Goal: Information Seeking & Learning: Learn about a topic

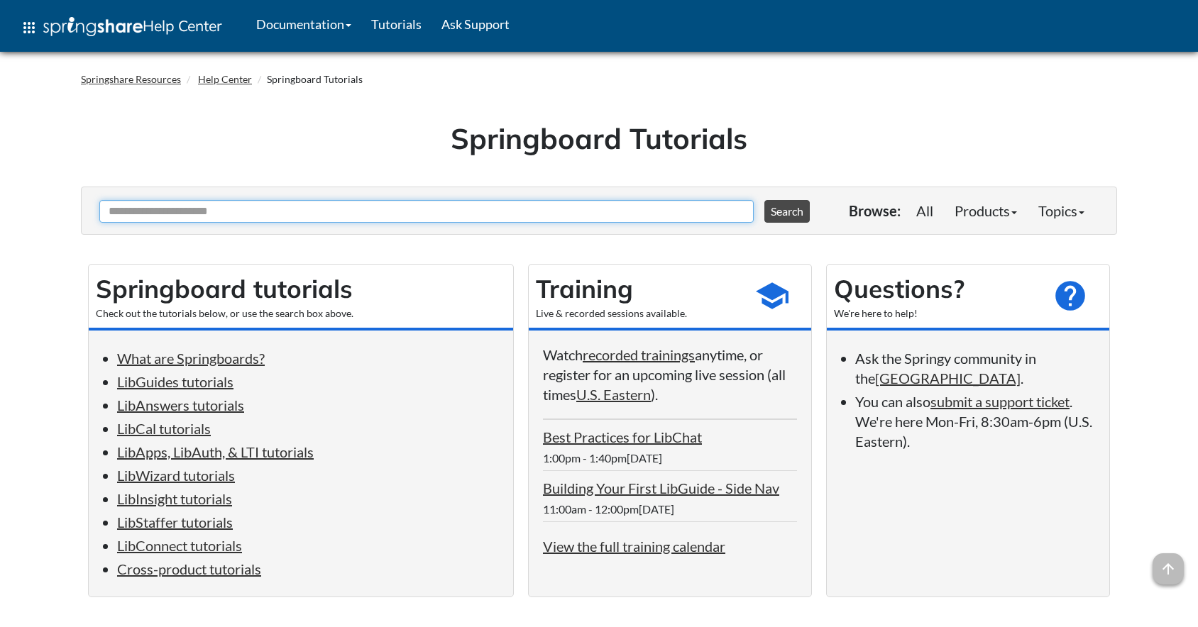
click at [182, 205] on input "Ask Another Question" at bounding box center [426, 211] width 654 height 23
paste input "*******"
type input "*******"
click at [764, 200] on button "Search" at bounding box center [786, 211] width 45 height 23
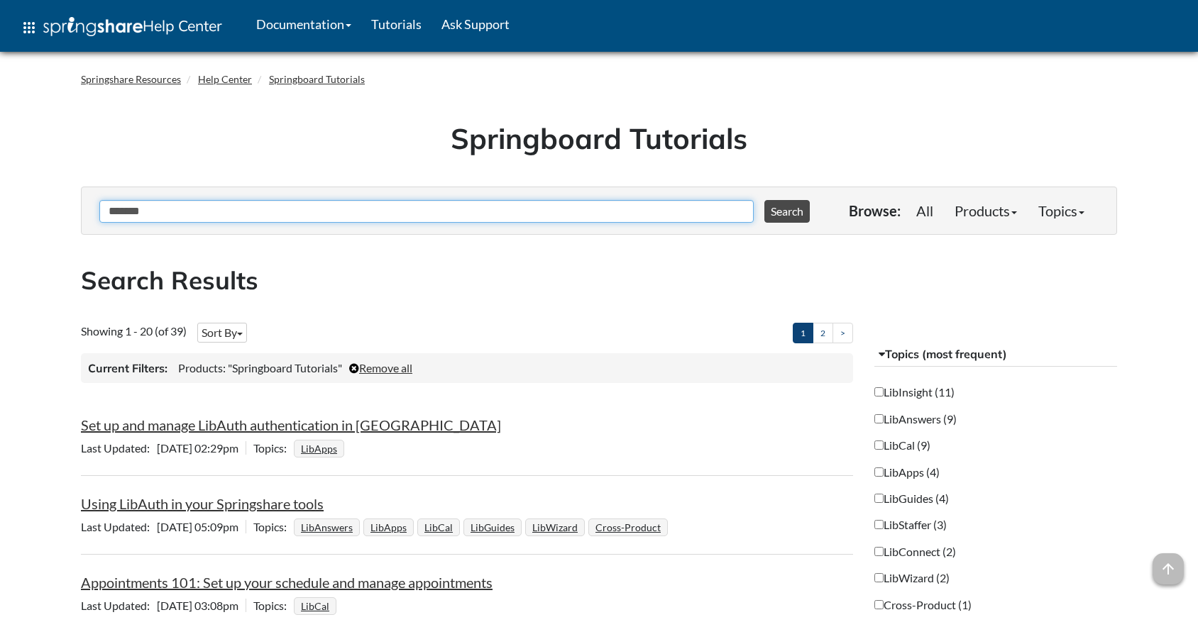
drag, startPoint x: 163, startPoint y: 211, endPoint x: 61, endPoint y: 207, distance: 102.3
type input "*******"
click at [764, 200] on button "Search" at bounding box center [786, 211] width 45 height 23
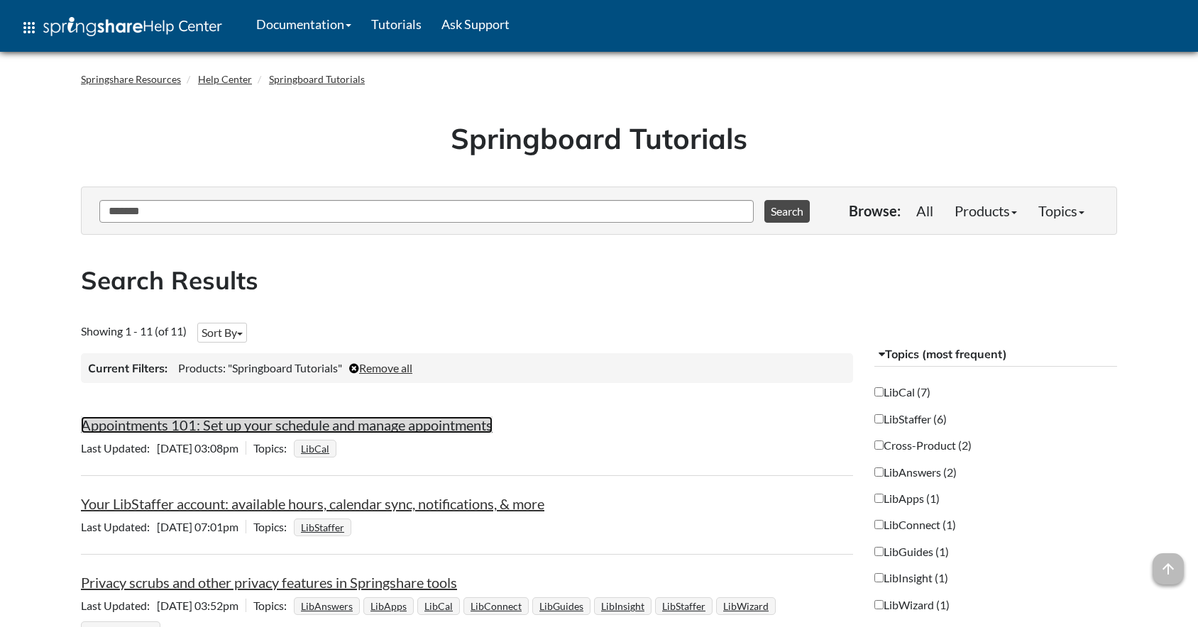
click at [412, 424] on link "Appointments 101: Set up your schedule and manage appointments" at bounding box center [287, 425] width 412 height 17
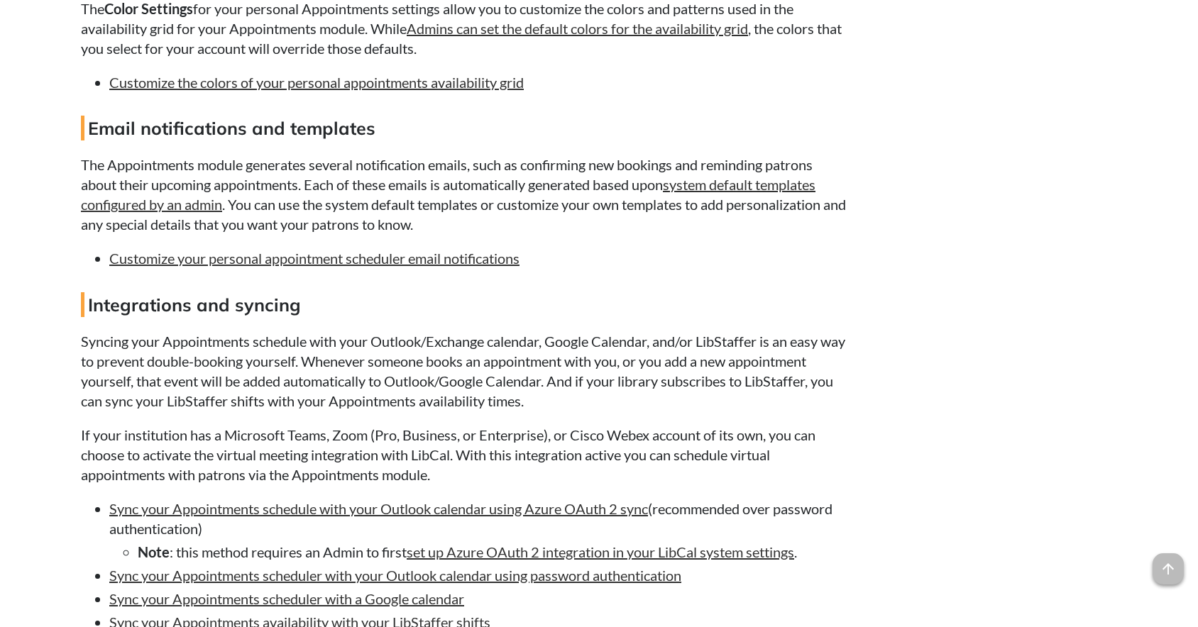
scroll to position [1491, 0]
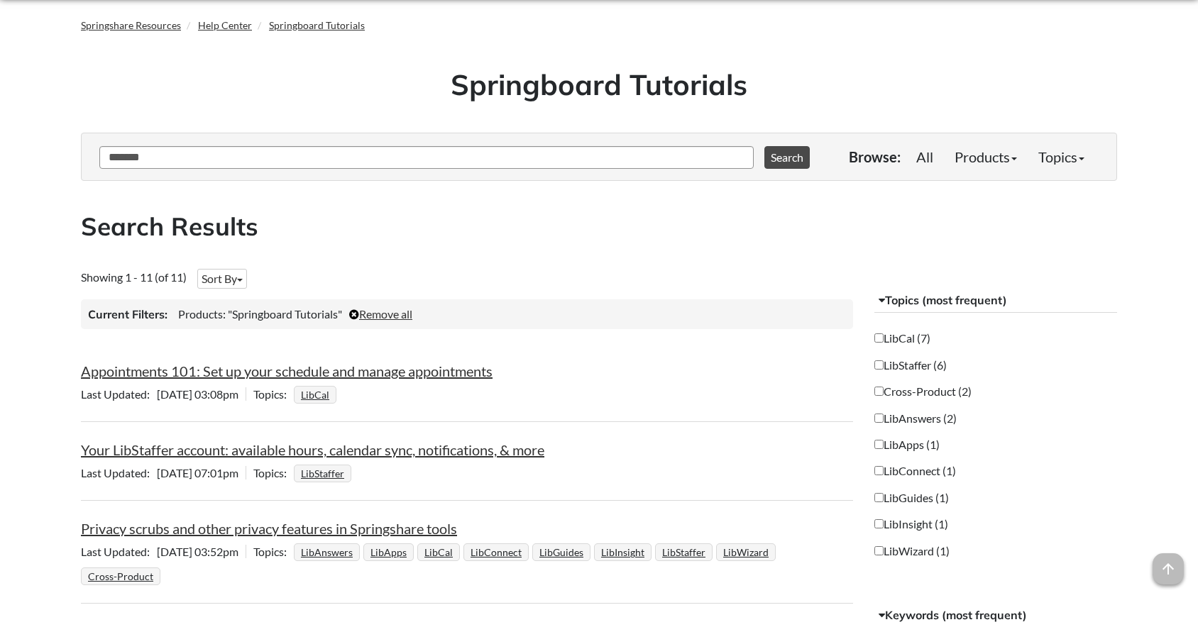
scroll to position [213, 0]
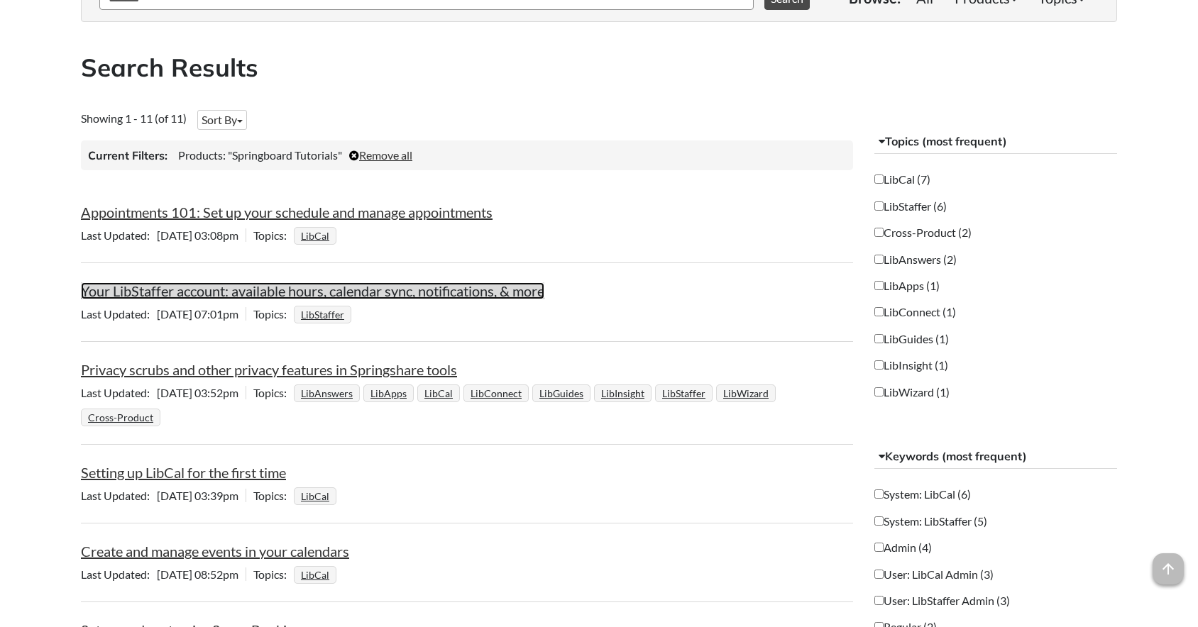
click at [483, 293] on link "Your LibStaffer account: available hours, calendar sync, notifications, & more" at bounding box center [313, 291] width 464 height 17
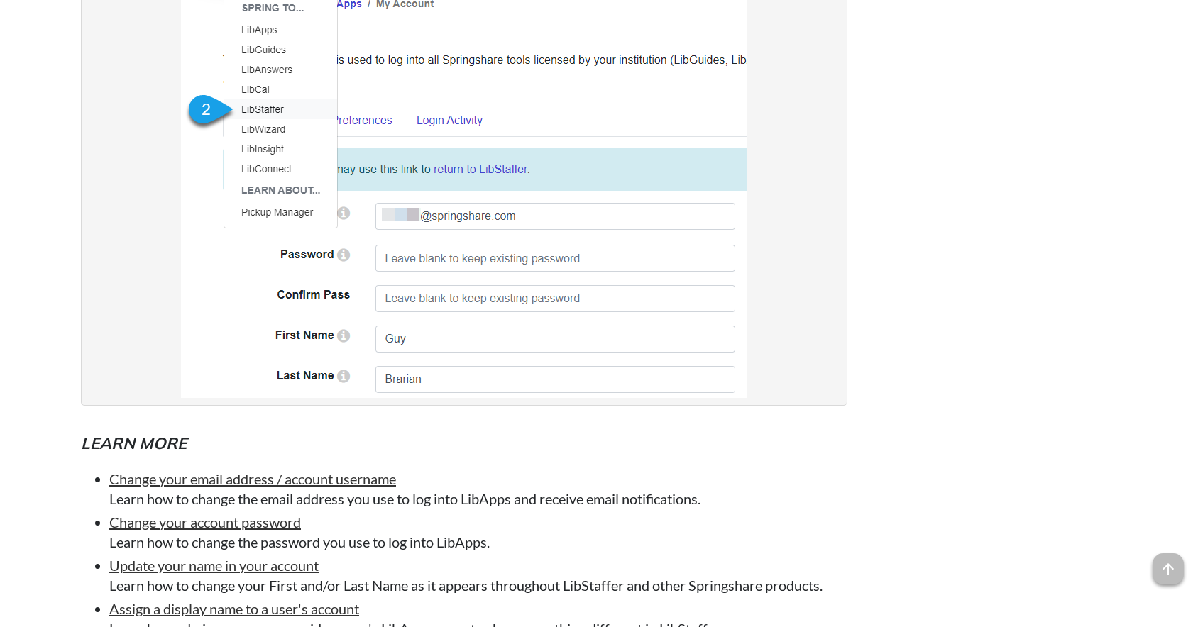
scroll to position [1917, 0]
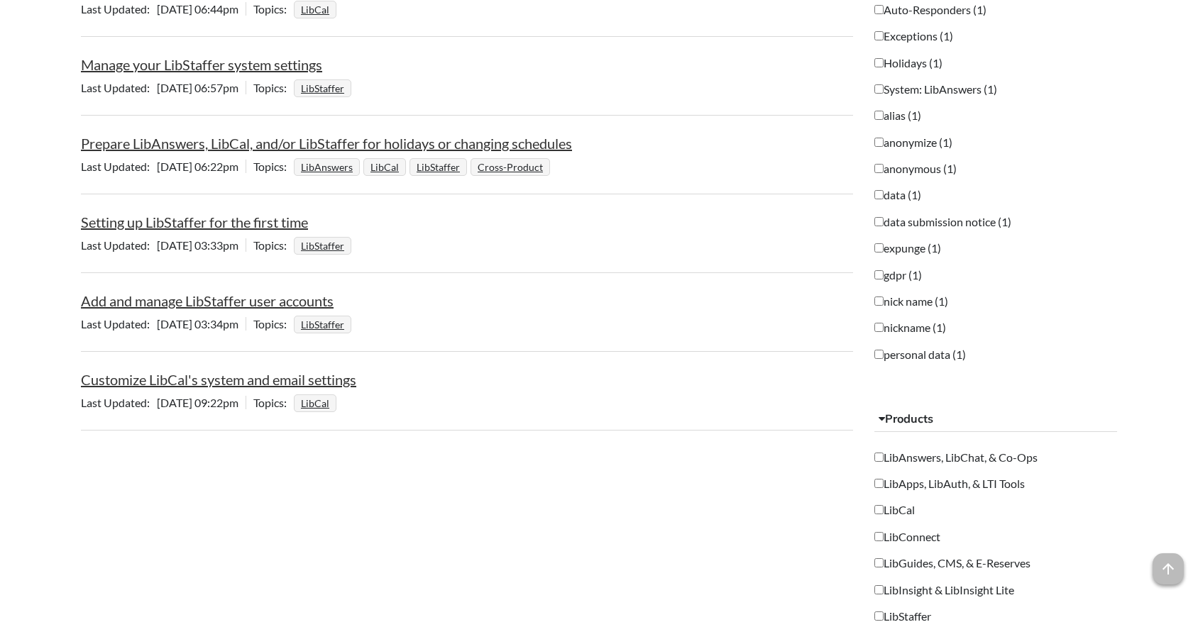
scroll to position [896, 0]
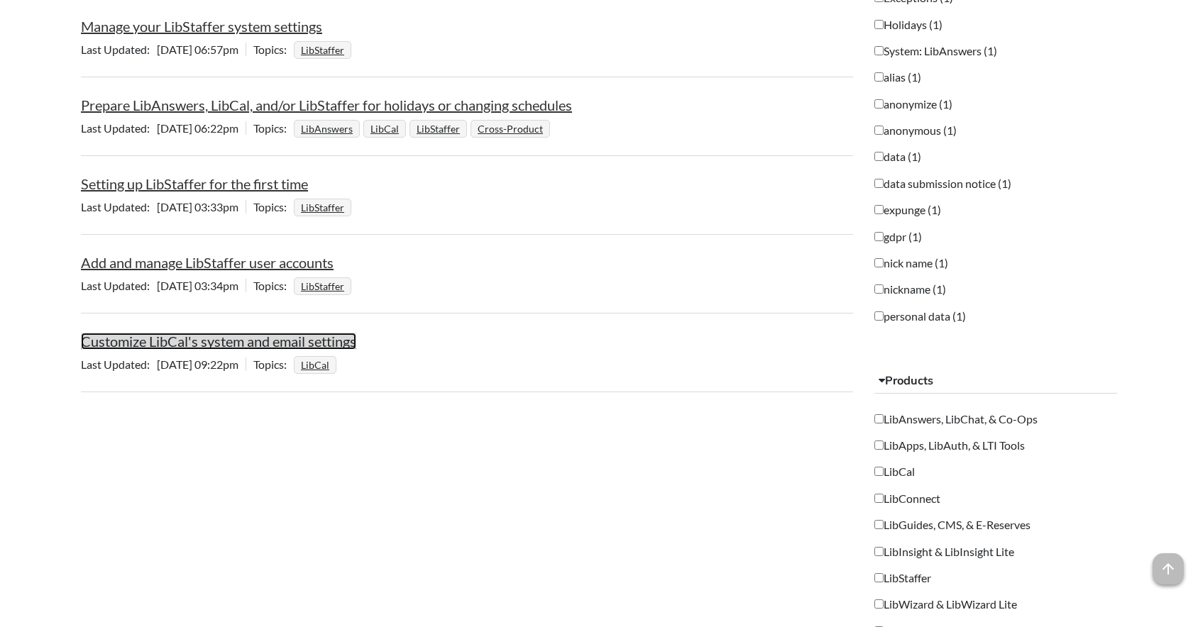
click at [232, 345] on link "Customize LibCal's system and email settings" at bounding box center [218, 341] width 275 height 17
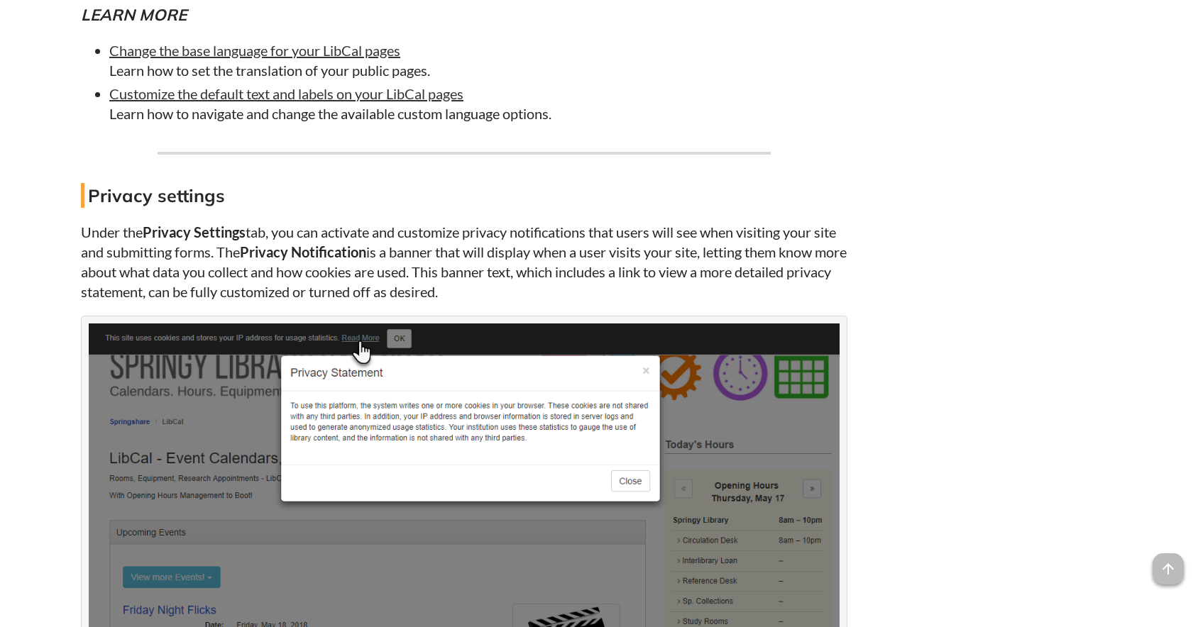
scroll to position [2910, 0]
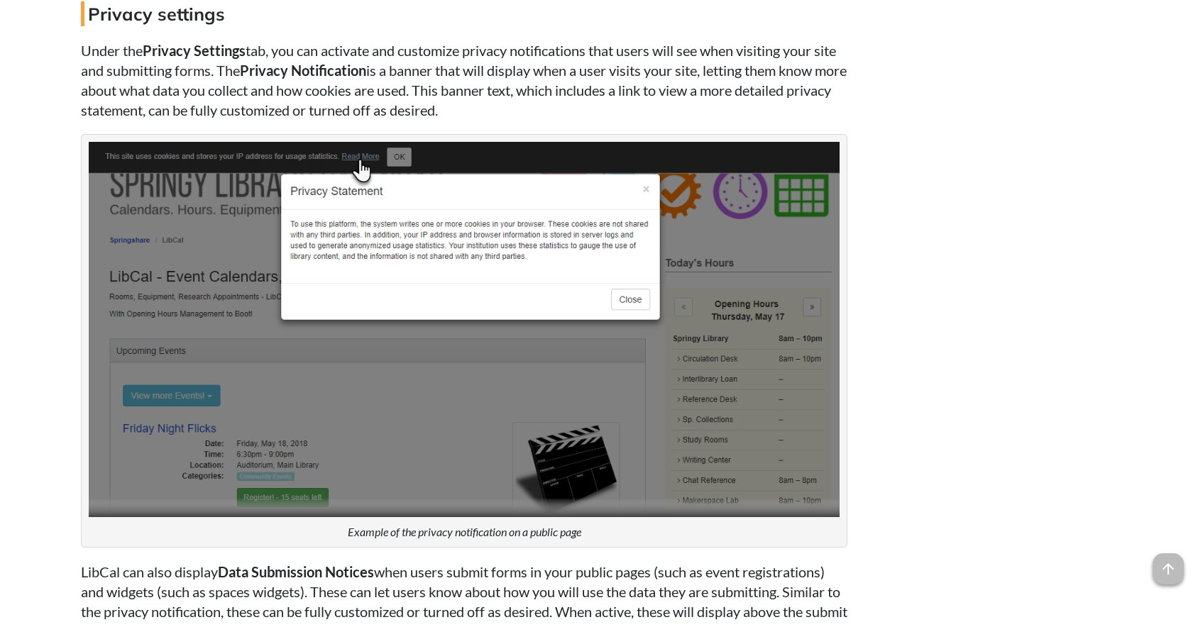
click at [388, 297] on img at bounding box center [464, 330] width 751 height 376
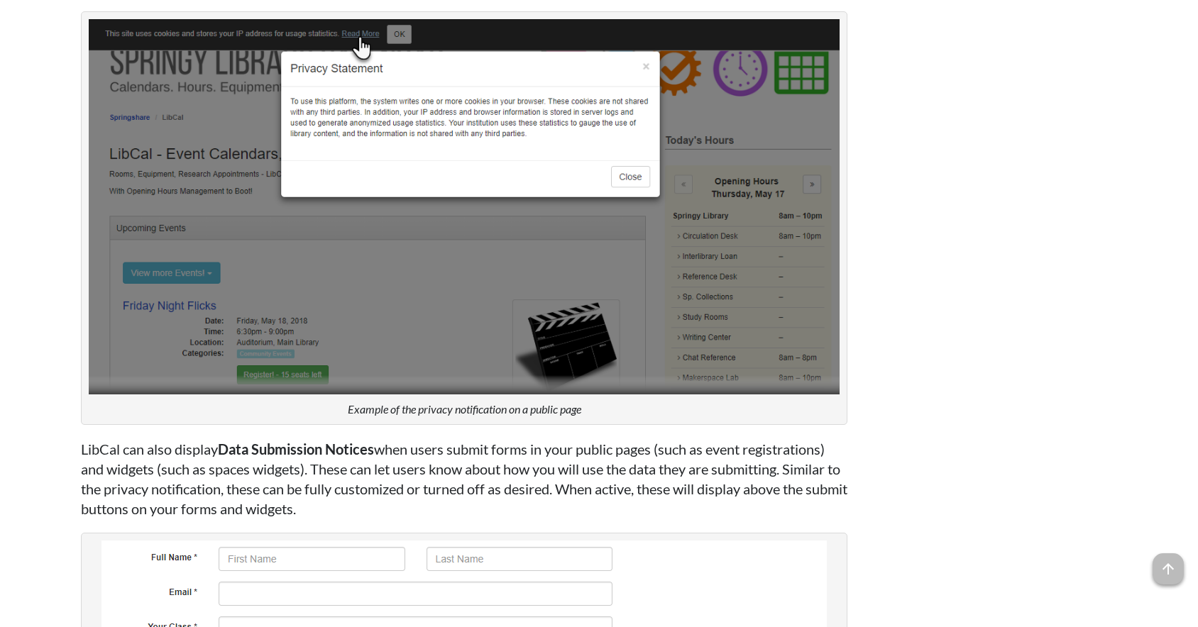
scroll to position [3407, 0]
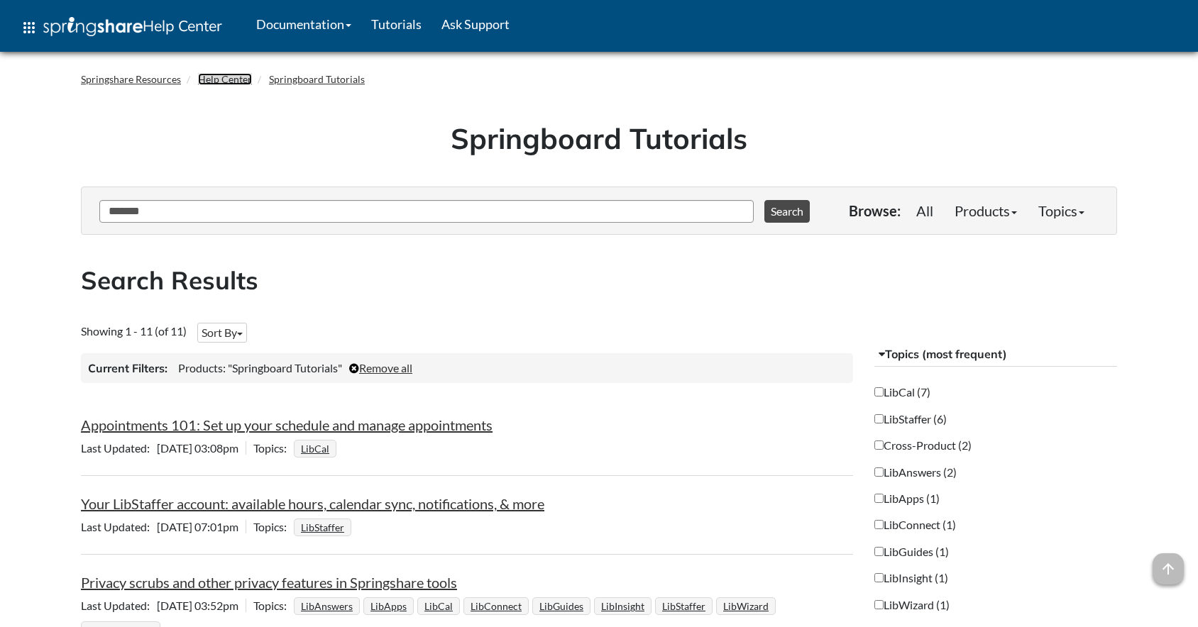
click at [224, 77] on link "Help Center" at bounding box center [225, 79] width 54 height 12
